Goal: Task Accomplishment & Management: Manage account settings

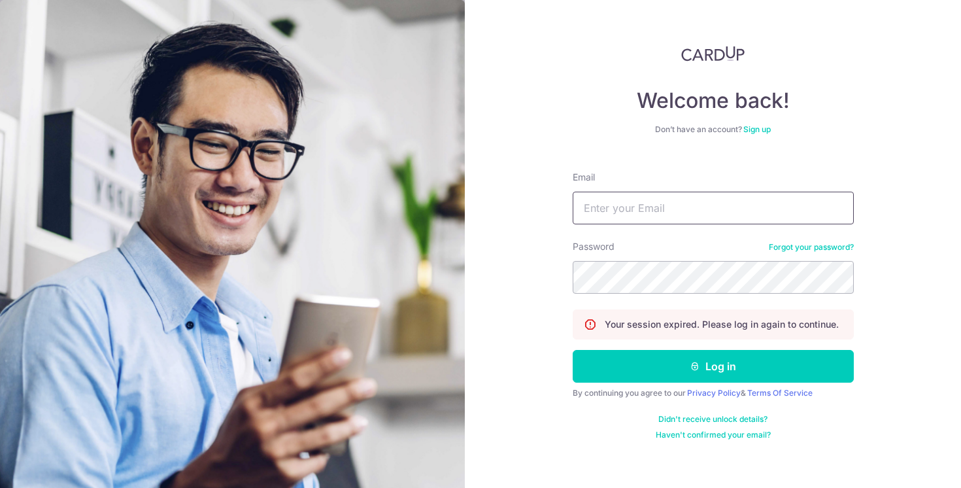
click at [648, 209] on input "Email" at bounding box center [713, 208] width 281 height 33
click at [541, 161] on div "Welcome back! Don’t have an account? Sign up Email Password Forgot your passwor…" at bounding box center [713, 244] width 496 height 488
click at [638, 210] on input "Email" at bounding box center [713, 208] width 281 height 33
click at [688, 208] on input "Email" at bounding box center [713, 208] width 281 height 33
type input "[PERSON_NAME][EMAIL_ADDRESS][DOMAIN_NAME]"
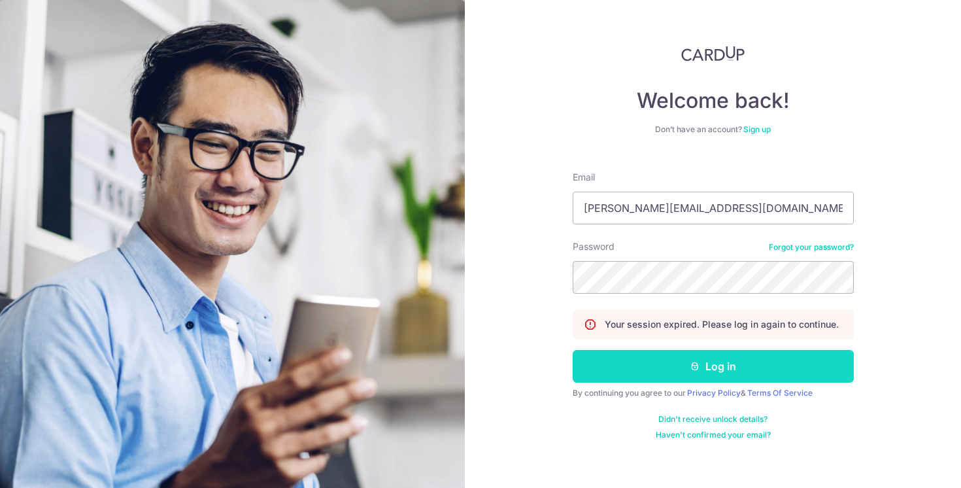
click at [665, 370] on button "Log in" at bounding box center [713, 366] width 281 height 33
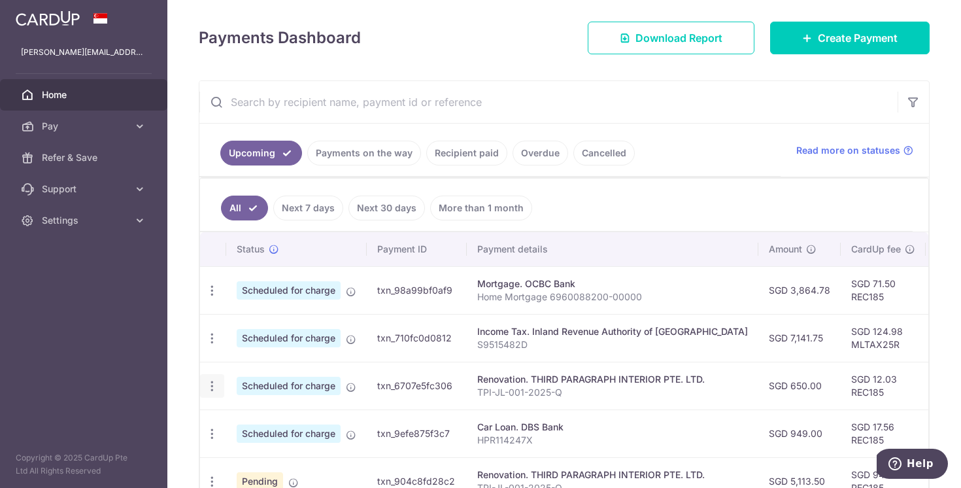
click at [211, 385] on icon "button" at bounding box center [212, 386] width 14 height 14
click at [259, 422] on span "Update payment" at bounding box center [281, 422] width 89 height 16
radio input "true"
type input "650.00"
type input "[DATE]"
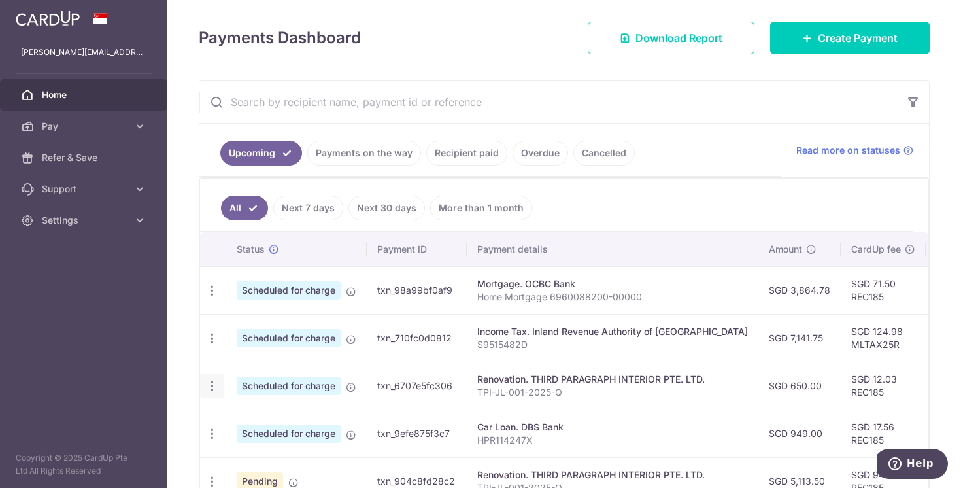
type input "TPI-JL-001-2025-Q"
type input "VO1"
type input "REC185"
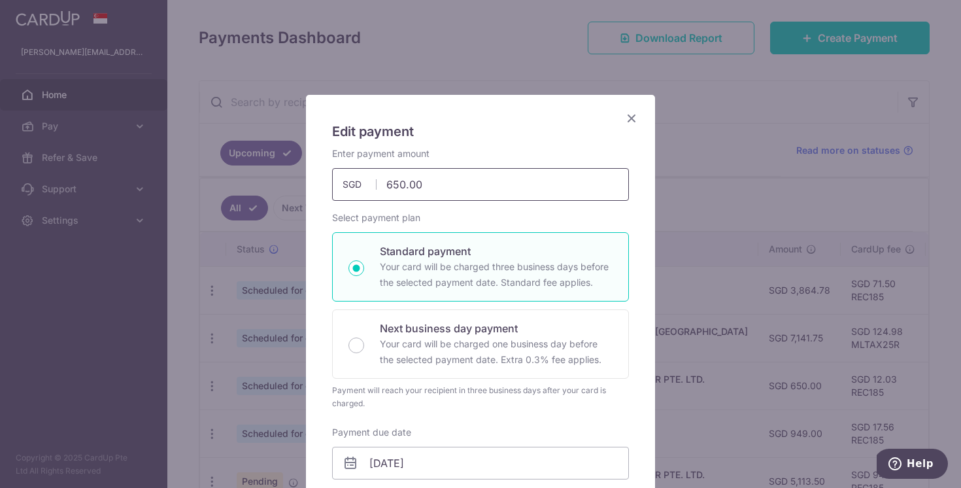
drag, startPoint x: 450, startPoint y: 182, endPoint x: 359, endPoint y: 178, distance: 90.9
click at [359, 178] on div "650.00 650.00 SGD" at bounding box center [480, 184] width 297 height 33
drag, startPoint x: 435, startPoint y: 184, endPoint x: 359, endPoint y: 184, distance: 75.8
click at [359, 184] on div "650.00 650.00 SGD" at bounding box center [480, 184] width 297 height 33
type input "4,334.00"
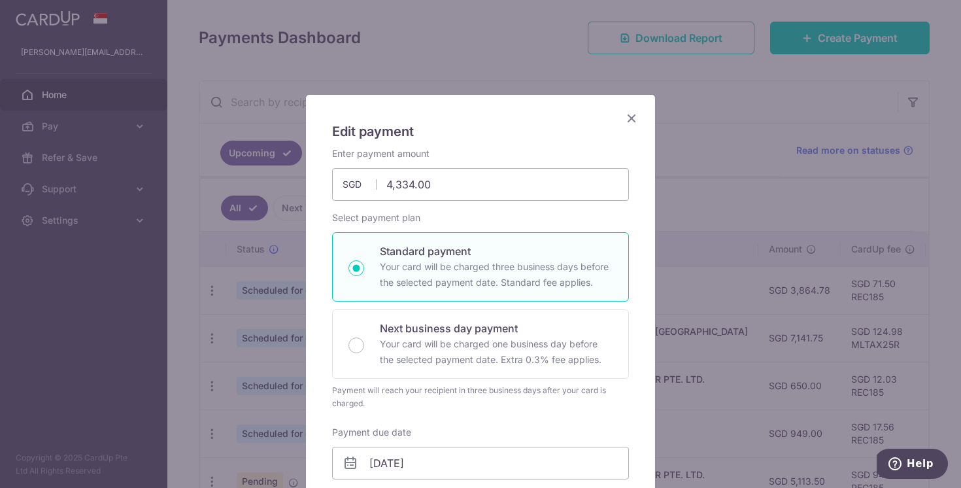
click at [467, 208] on div "Enter payment amount 4,334.00 4334.00 SGD To change the payment amount, please …" at bounding box center [480, 493] width 297 height 693
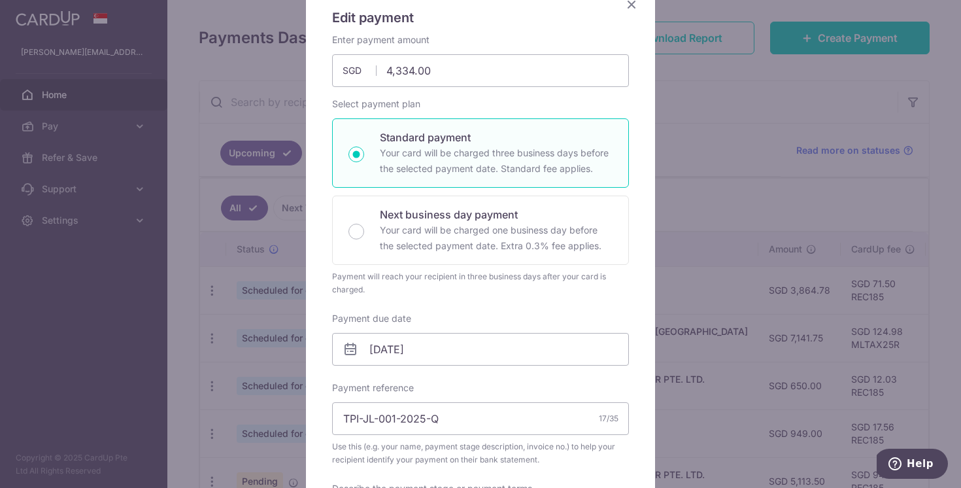
scroll to position [128, 0]
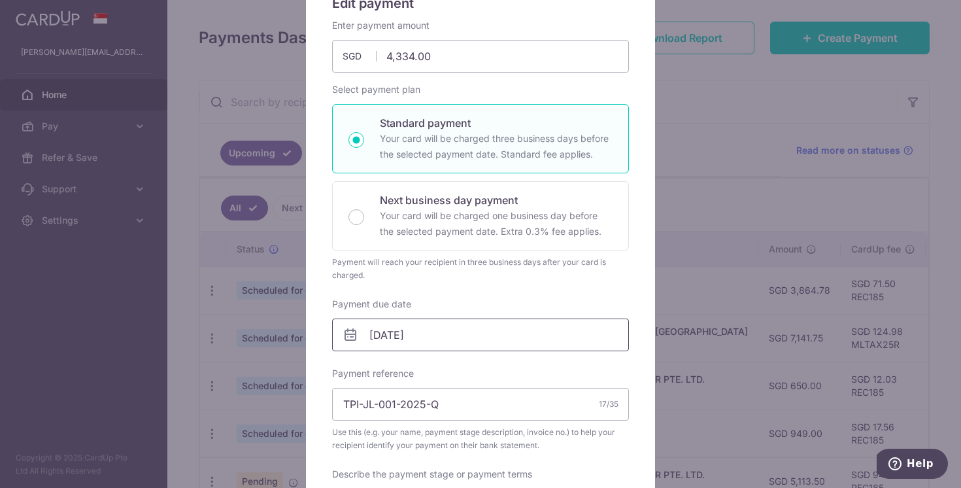
click at [407, 334] on input "[DATE]" at bounding box center [480, 334] width 297 height 33
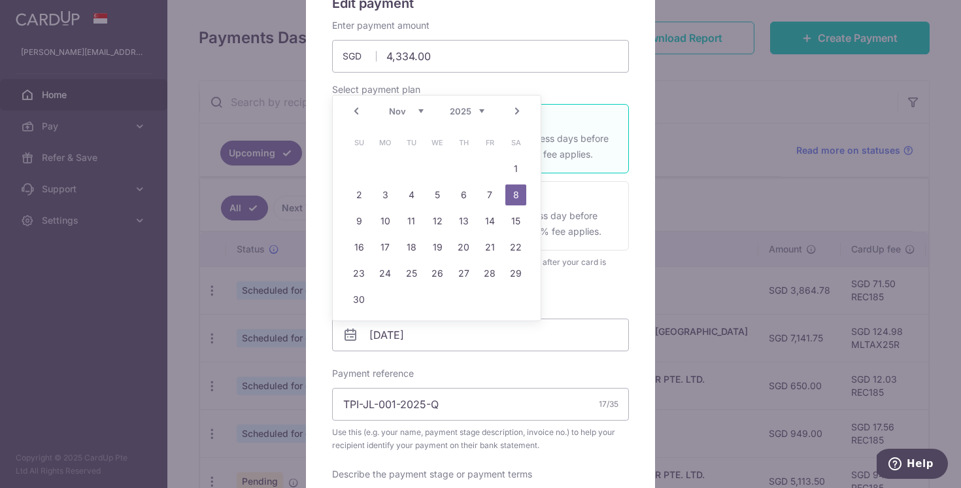
click at [357, 112] on link "Prev" at bounding box center [356, 111] width 16 height 16
click at [463, 222] on link "16" at bounding box center [463, 220] width 21 height 21
type input "[DATE]"
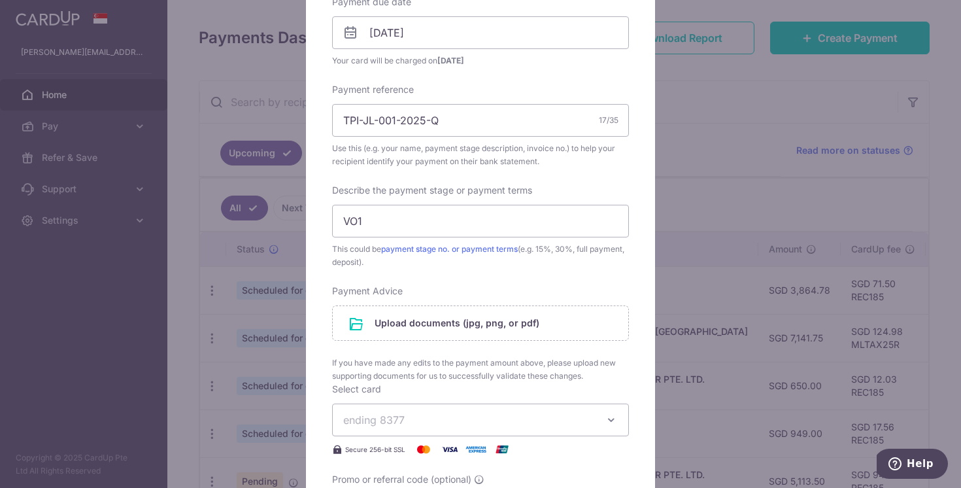
scroll to position [432, 0]
click at [430, 322] on input "file" at bounding box center [480, 321] width 295 height 34
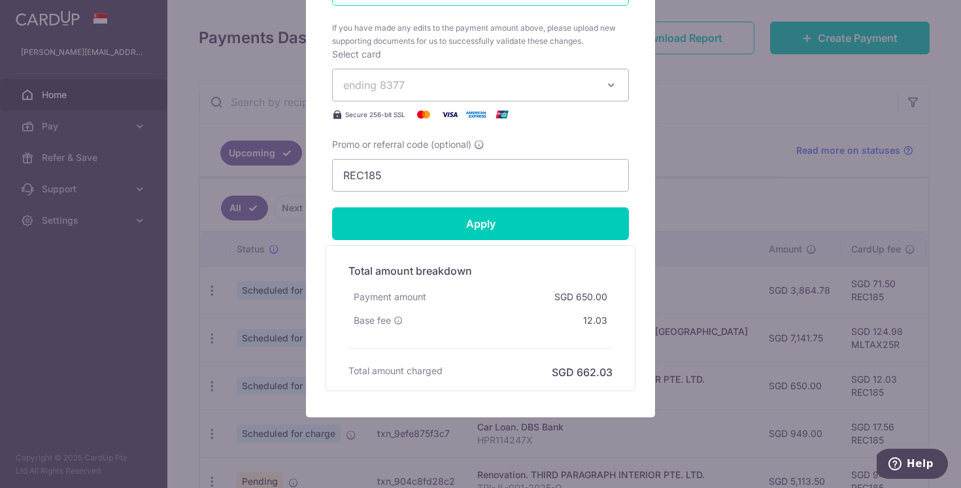
scroll to position [837, 0]
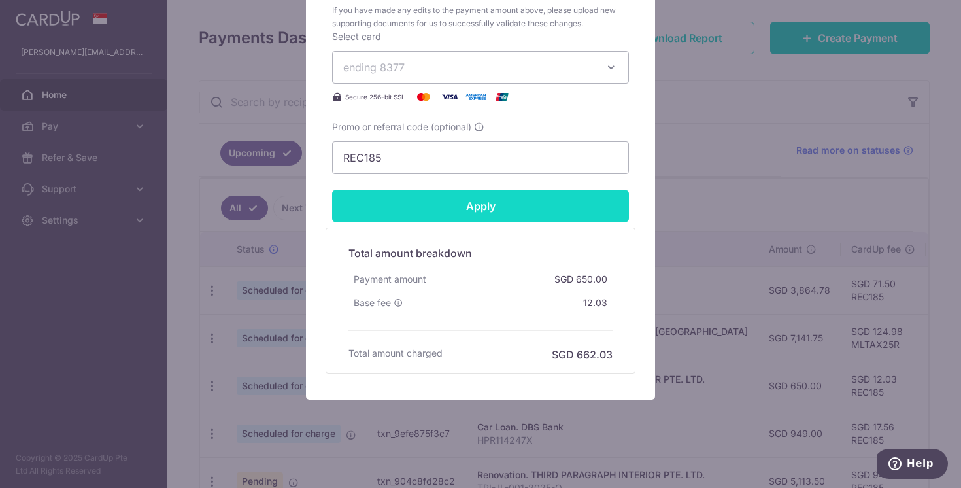
click at [484, 199] on input "Apply" at bounding box center [480, 206] width 297 height 33
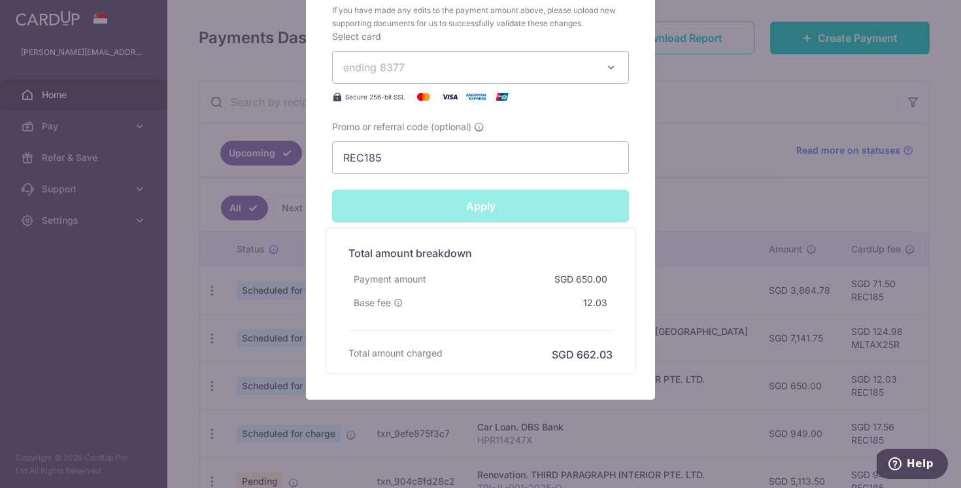
type input "Successfully Applied"
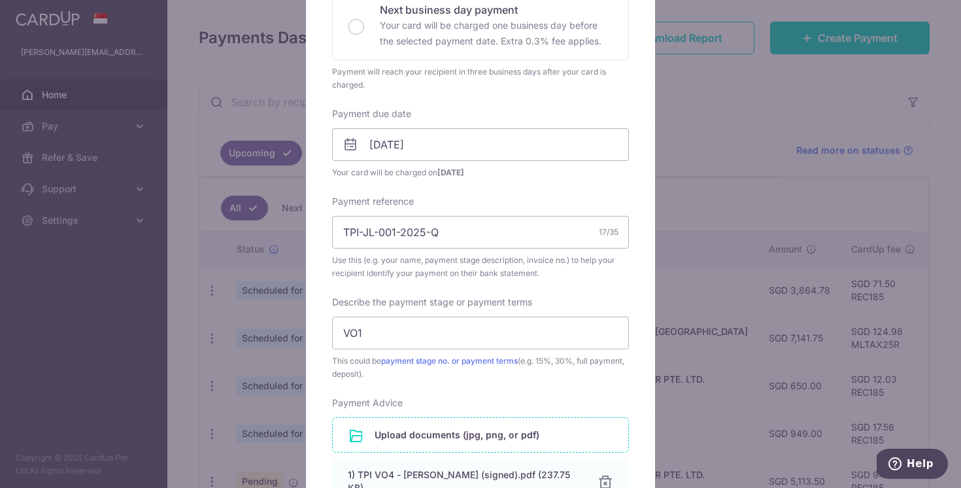
scroll to position [334, 0]
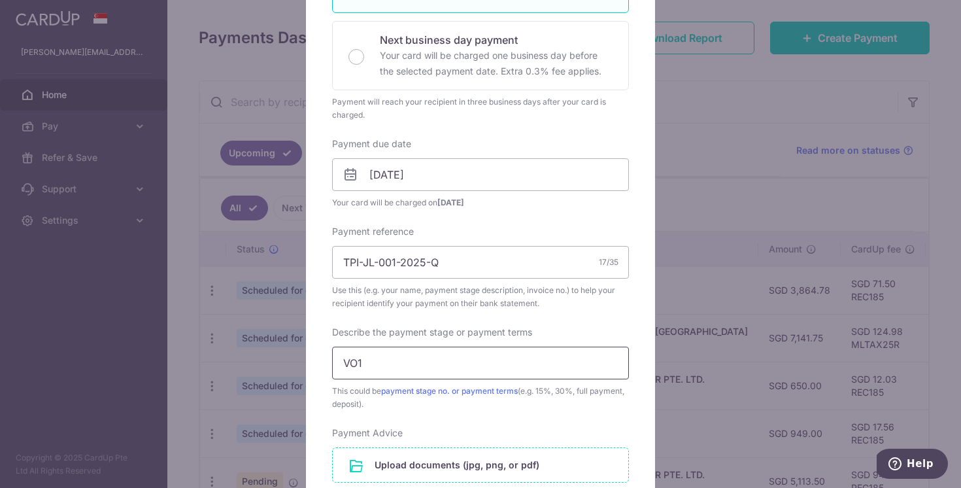
click at [482, 369] on input "VO1" at bounding box center [480, 362] width 297 height 33
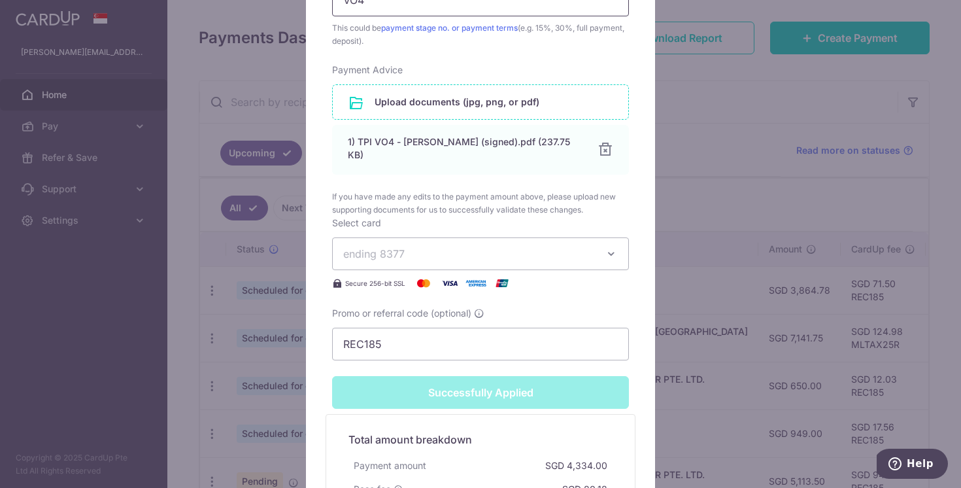
scroll to position [883, 0]
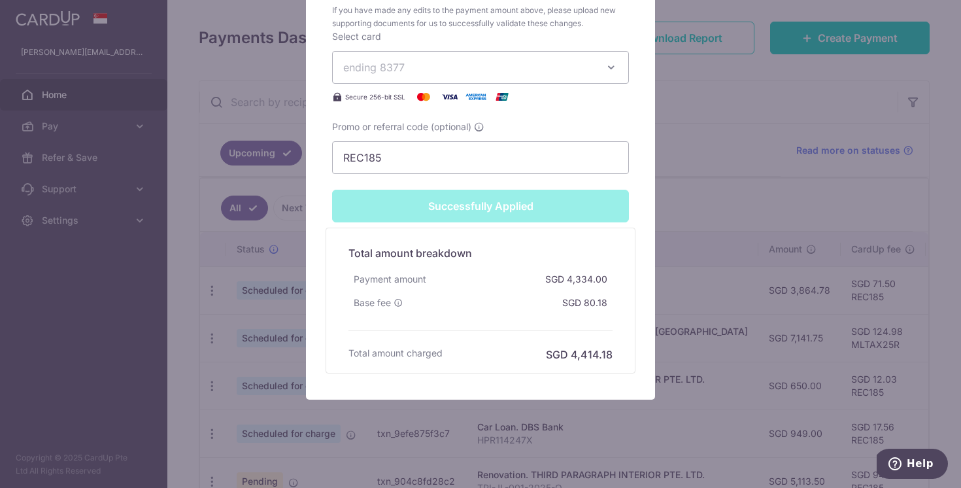
type input "VO4"
click at [656, 205] on div "Edit payment By clicking apply, you will make changes to all payments to THIRD …" at bounding box center [480, 244] width 961 height 488
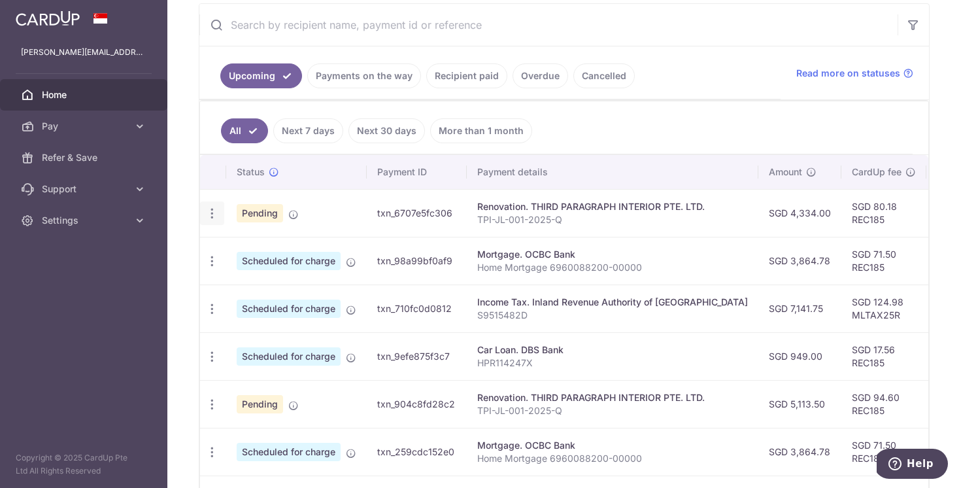
click at [210, 209] on icon "button" at bounding box center [212, 214] width 14 height 14
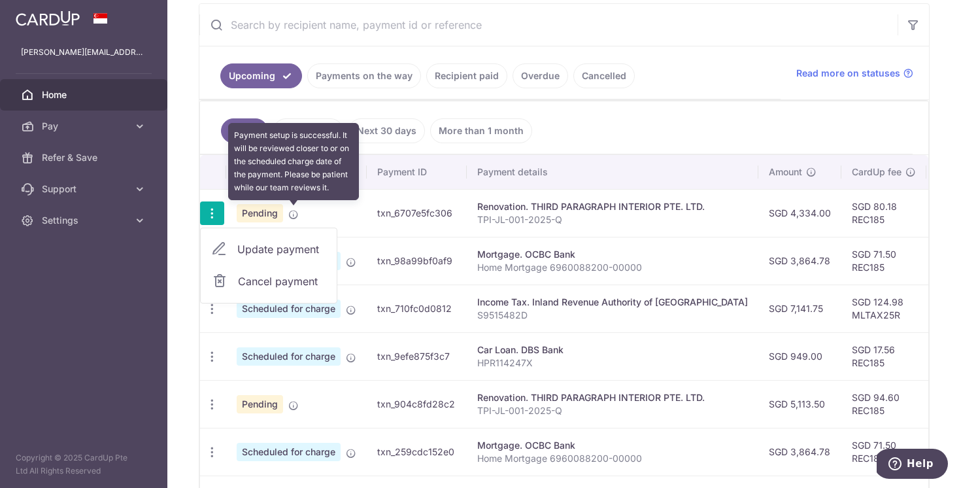
click at [292, 214] on icon at bounding box center [293, 214] width 10 height 10
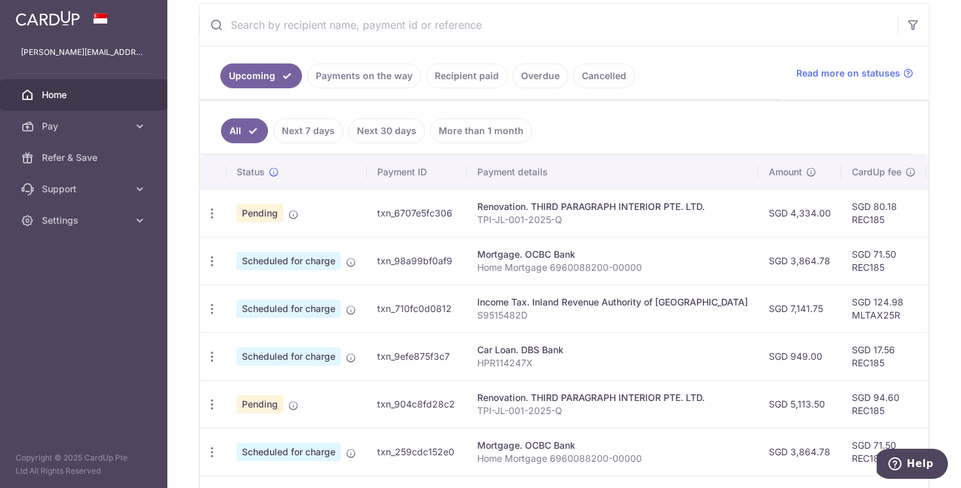
click at [344, 85] on link "Payments on the way" at bounding box center [364, 75] width 114 height 25
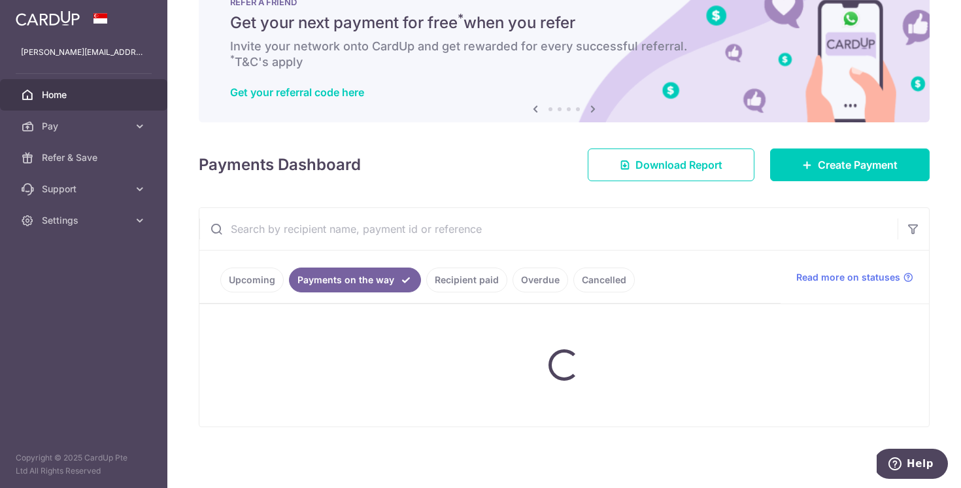
scroll to position [7, 0]
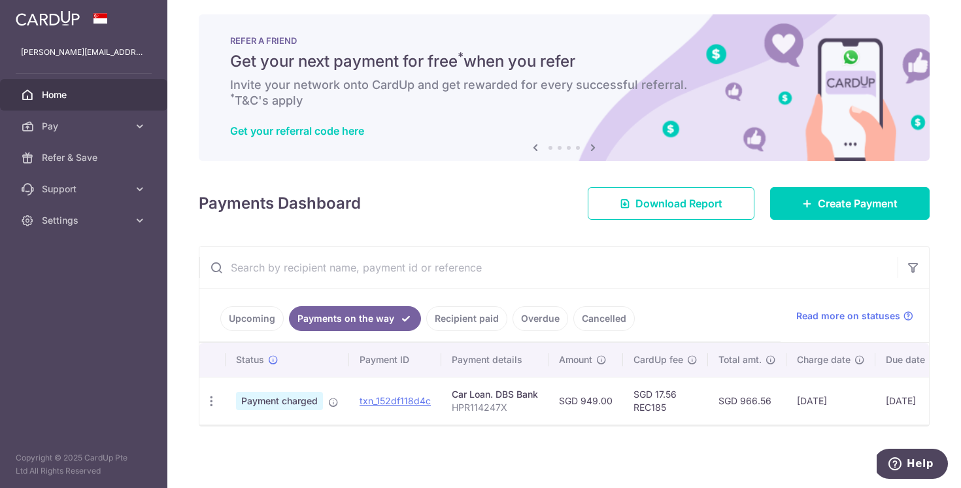
click at [452, 318] on link "Recipient paid" at bounding box center [466, 318] width 81 height 25
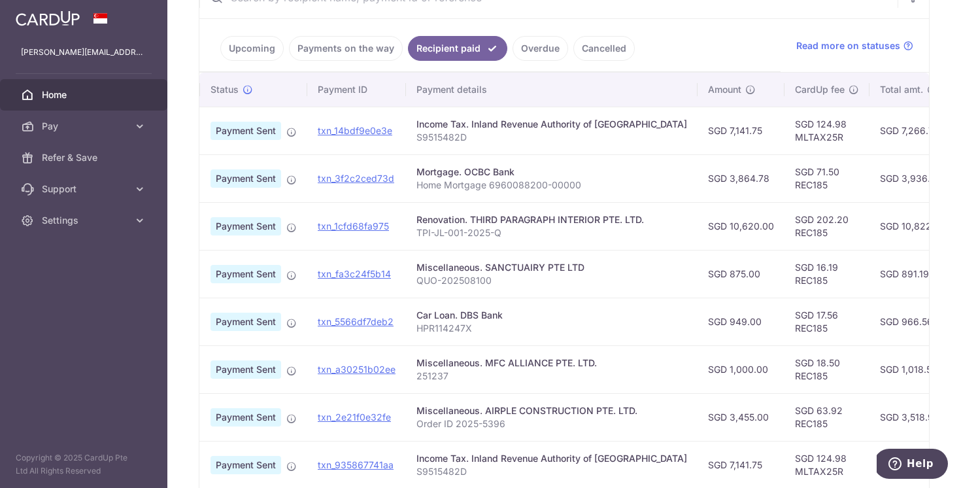
scroll to position [0, 0]
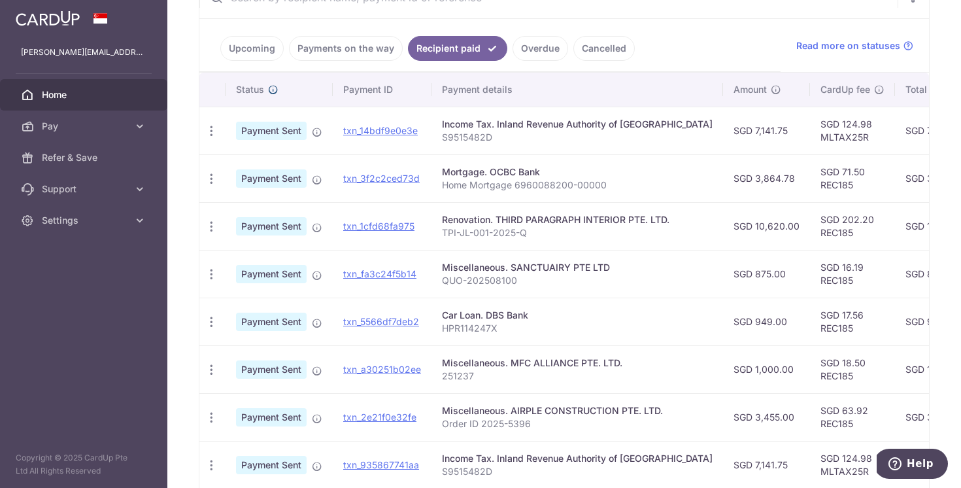
click at [264, 90] on link at bounding box center [271, 89] width 14 height 10
click at [271, 48] on link "Upcoming" at bounding box center [251, 48] width 63 height 25
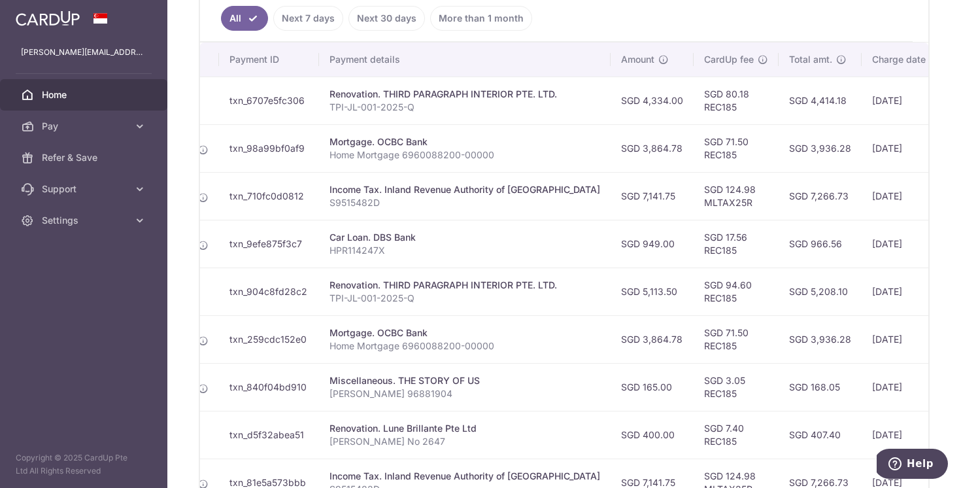
scroll to position [0, 152]
